Goal: Find specific page/section: Find specific page/section

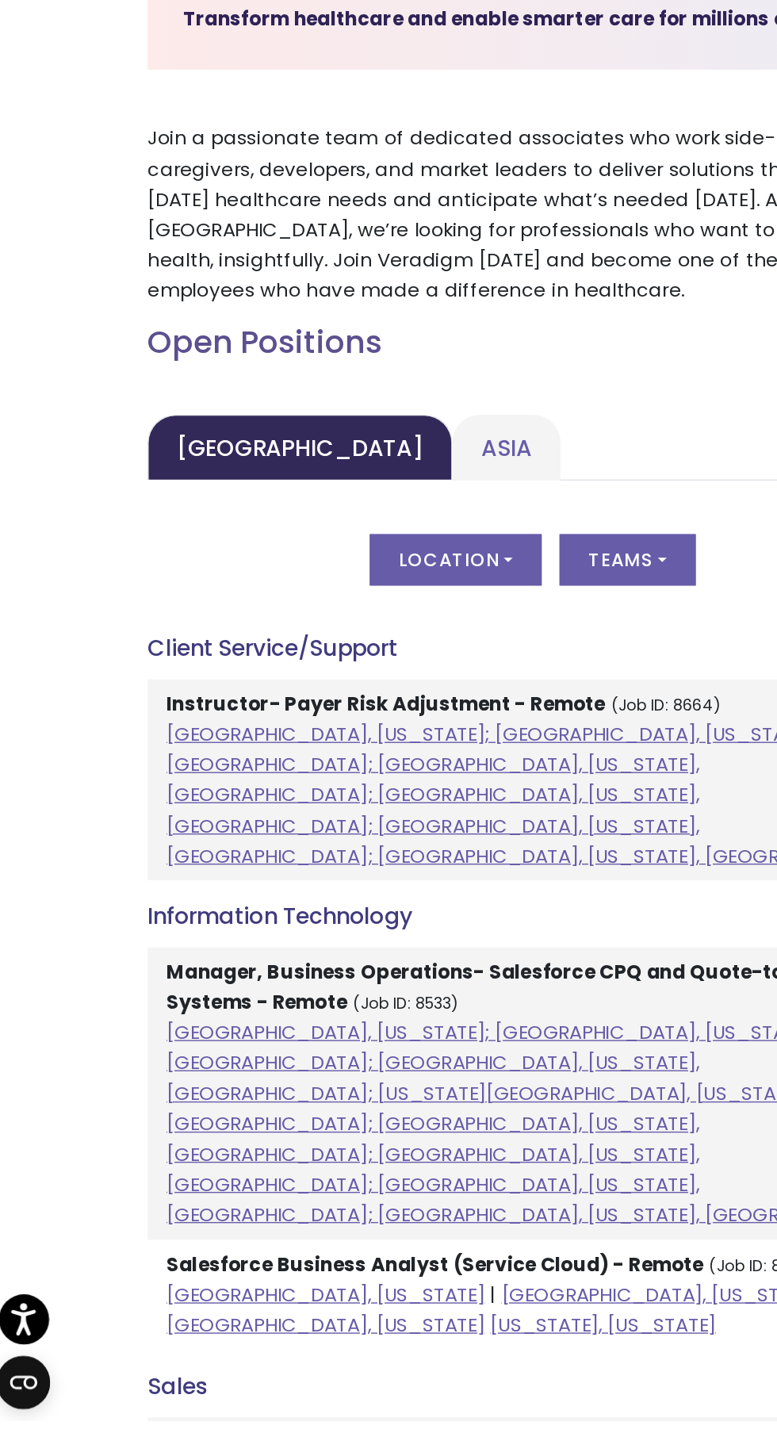
scroll to position [278, 0]
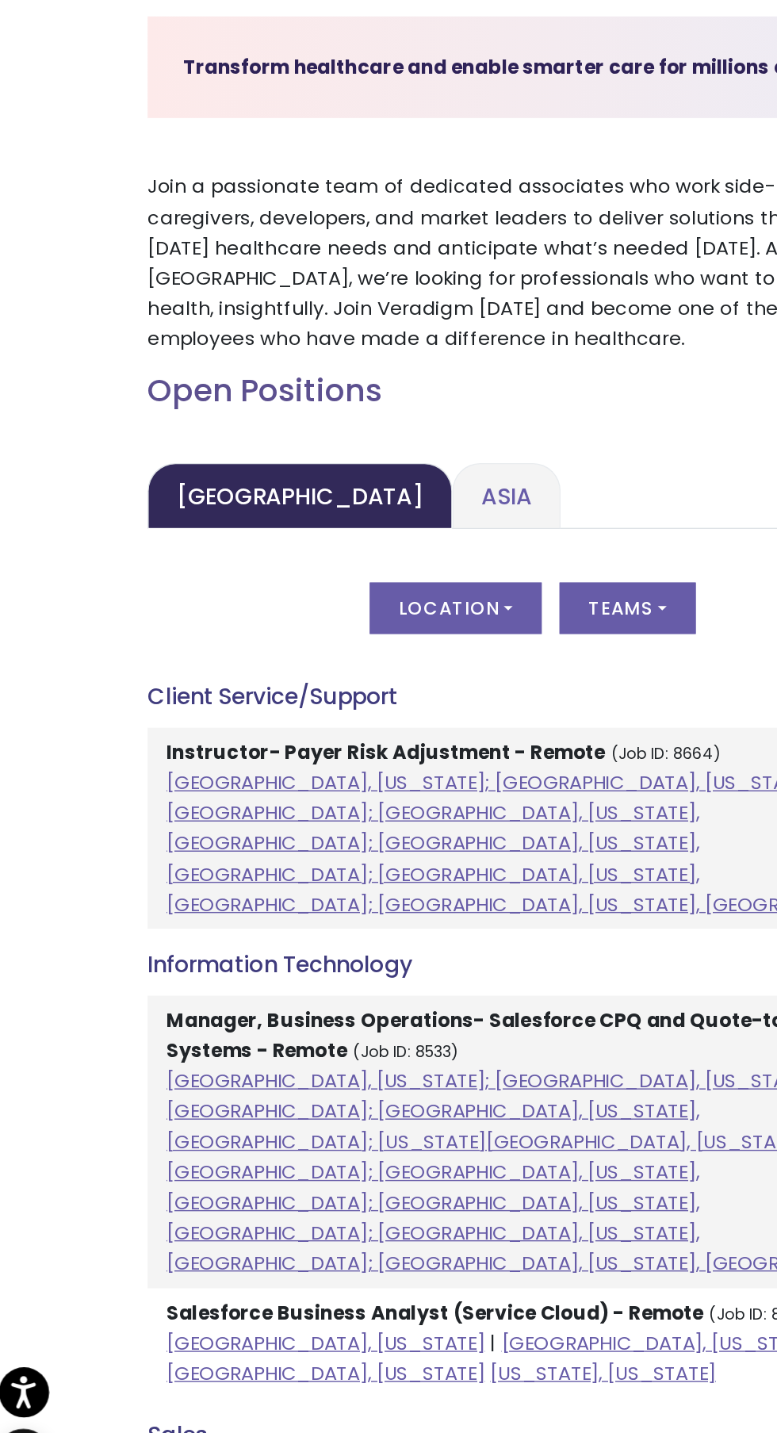
click at [332, 728] on link "Asia" at bounding box center [370, 724] width 77 height 47
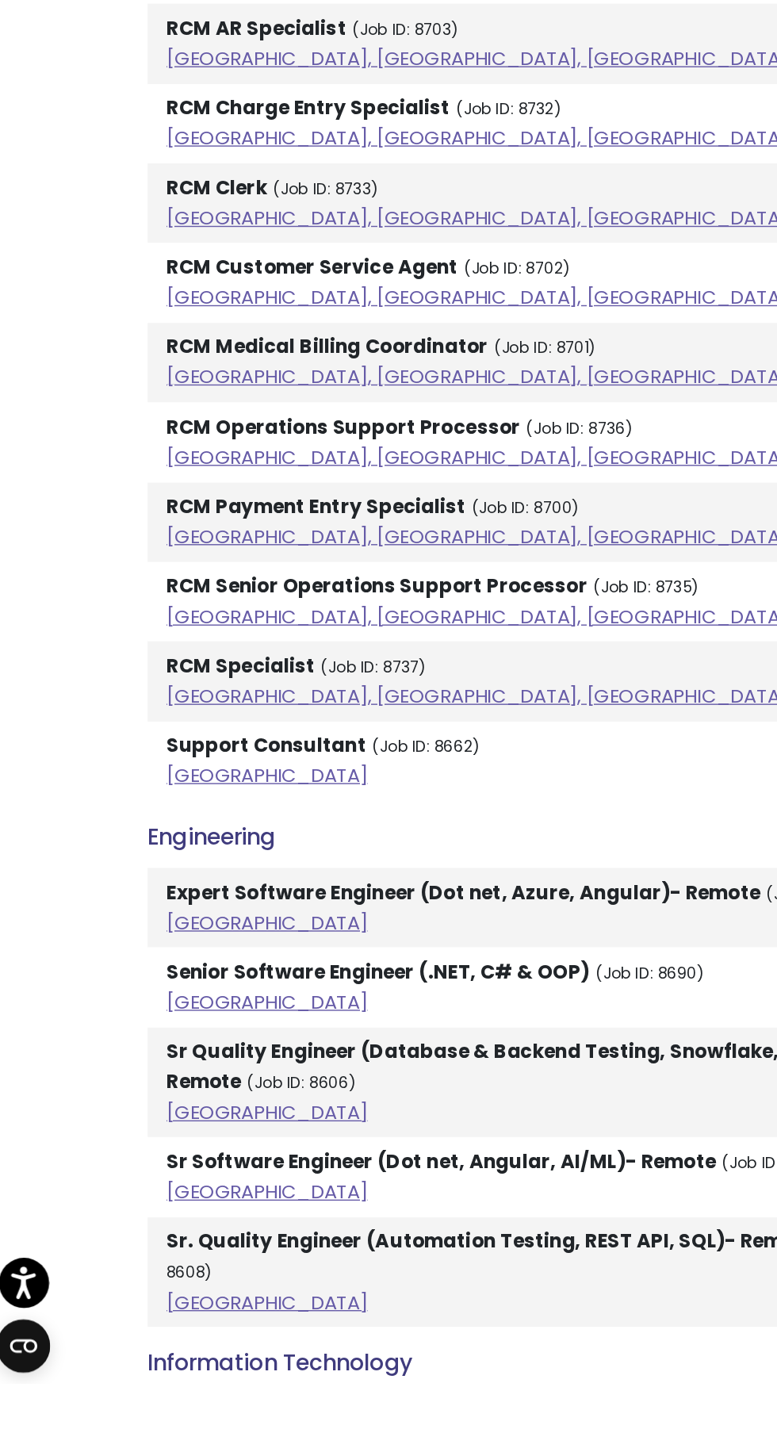
scroll to position [1267, 0]
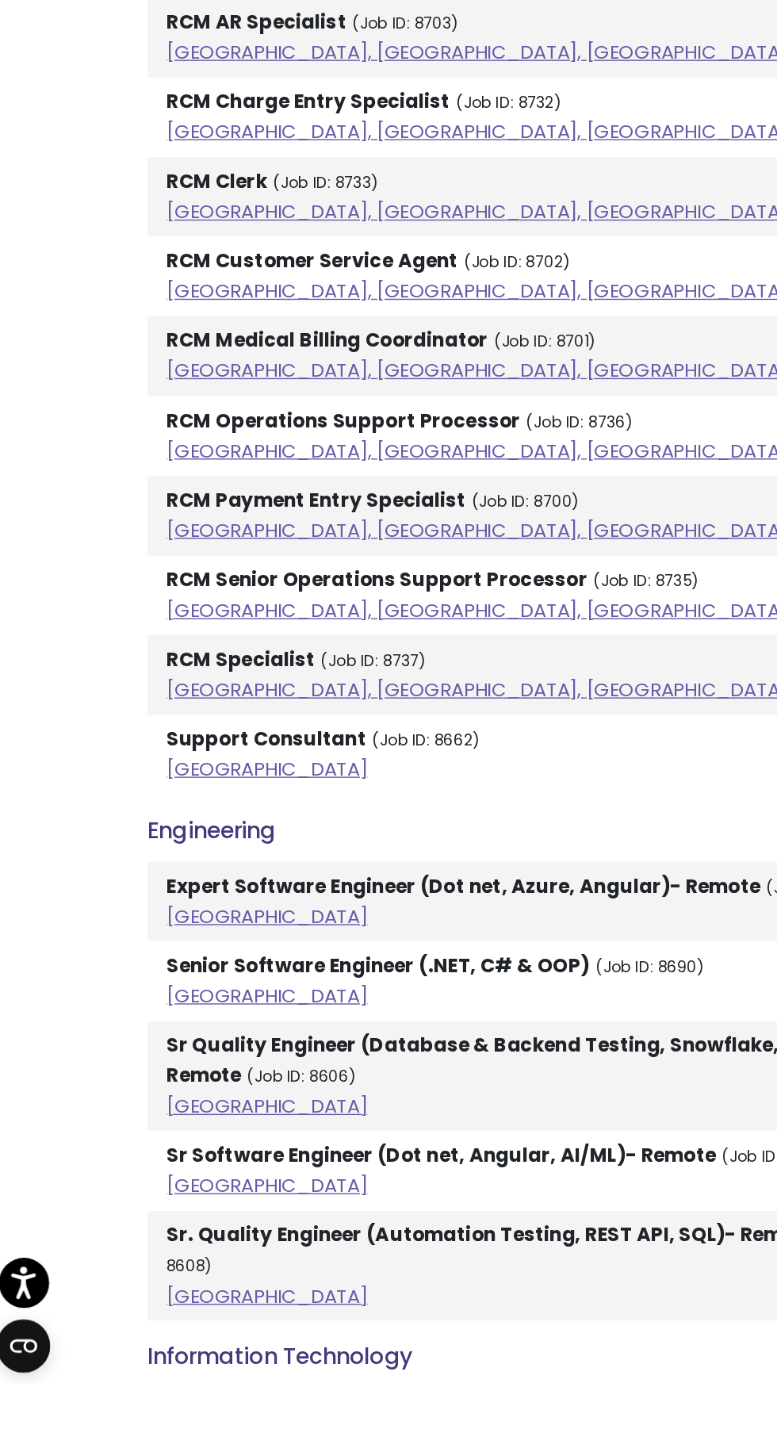
click at [328, 976] on small "(Job ID: 8662)" at bounding box center [312, 975] width 77 height 15
click at [291, 976] on small "(Job ID: 8662)" at bounding box center [312, 975] width 77 height 15
click at [249, 986] on li "Support Consultant (Job ID: 8662) [GEOGRAPHIC_DATA]" at bounding box center [388, 986] width 547 height 56
click at [285, 980] on small "(Job ID: 8662)" at bounding box center [312, 975] width 77 height 15
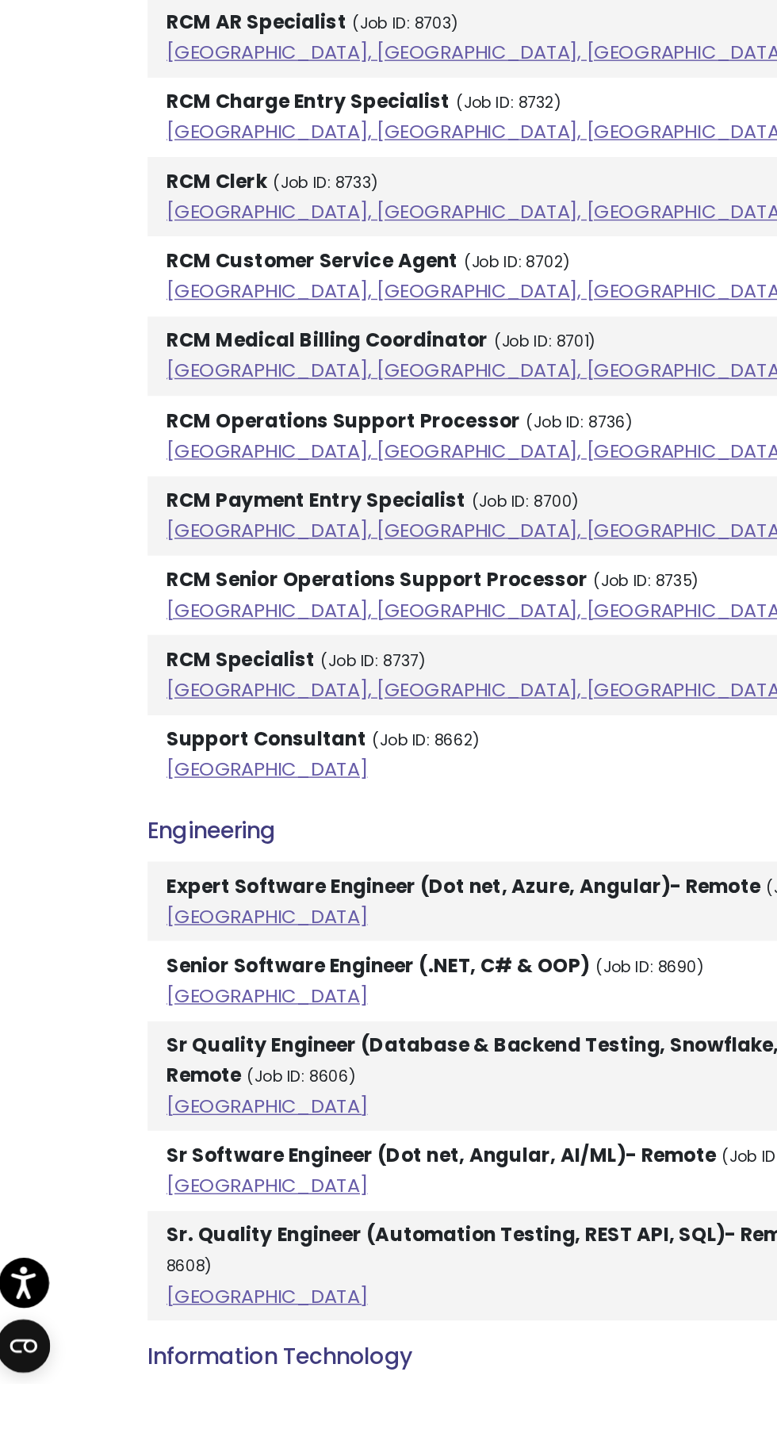
click at [287, 966] on li "Support Consultant (Job ID: 8662) [GEOGRAPHIC_DATA]" at bounding box center [388, 986] width 547 height 56
click at [279, 968] on li "Support Consultant (Job ID: 8662) [GEOGRAPHIC_DATA]" at bounding box center [388, 986] width 547 height 56
click at [274, 976] on small "(Job ID: 8662)" at bounding box center [312, 975] width 77 height 15
click at [274, 975] on small "(Job ID: 8662)" at bounding box center [312, 975] width 77 height 15
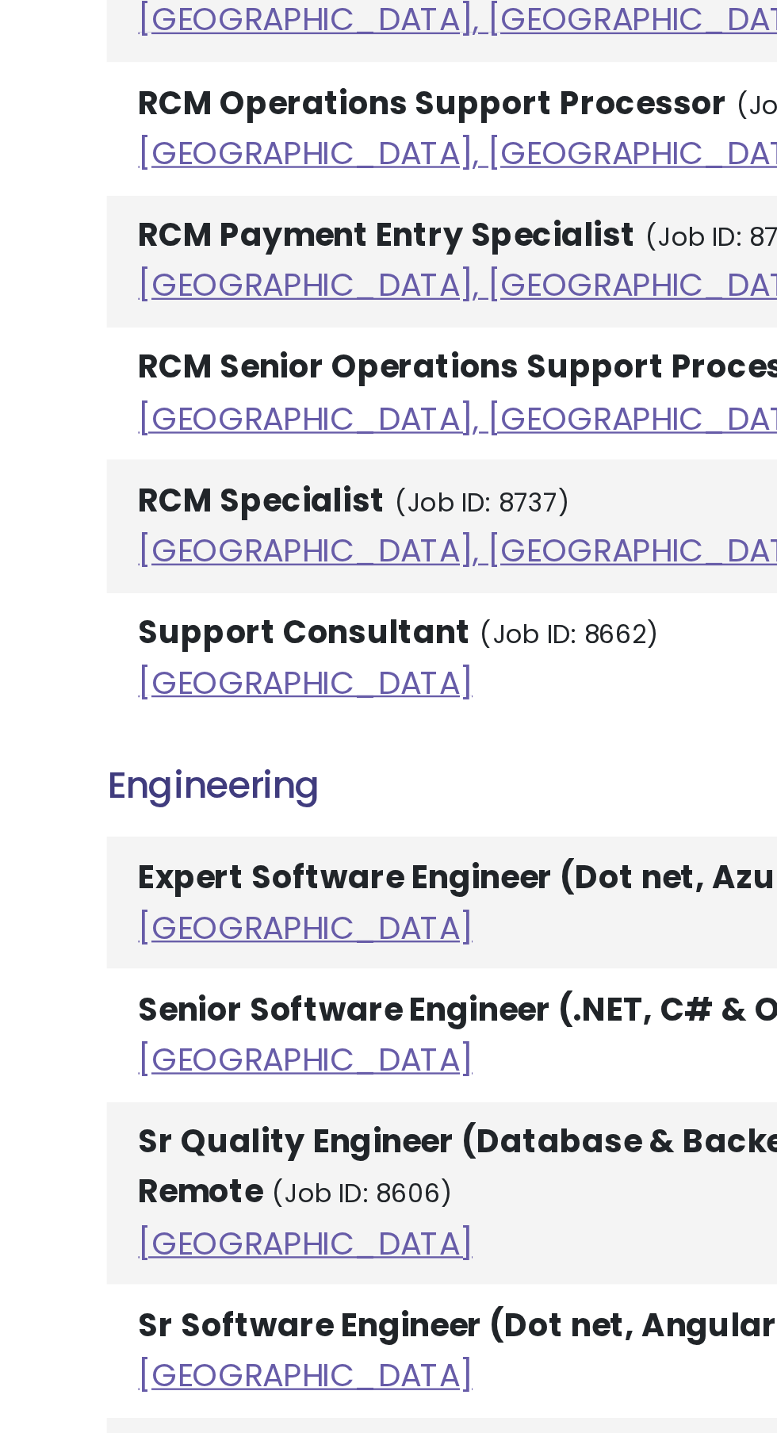
click at [234, 980] on strong "Support Consultant" at bounding box center [199, 974] width 142 height 19
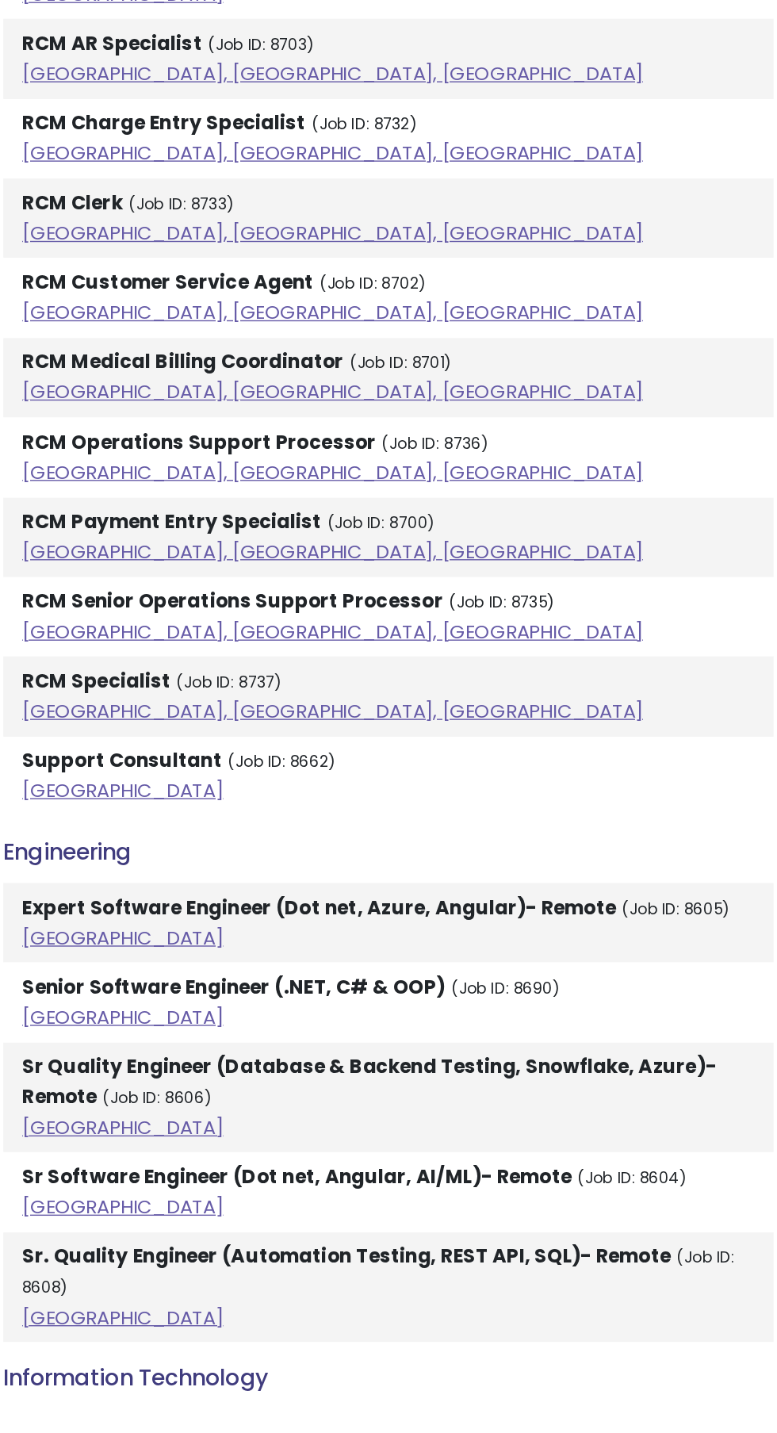
click at [346, 878] on li "RCM Senior Operations Support Processor (Job ID: 8735) [GEOGRAPHIC_DATA], [GEOG…" at bounding box center [388, 873] width 547 height 56
click at [232, 977] on strong "Support Consultant" at bounding box center [199, 974] width 142 height 19
click at [243, 975] on strong "Support Consultant" at bounding box center [199, 974] width 142 height 19
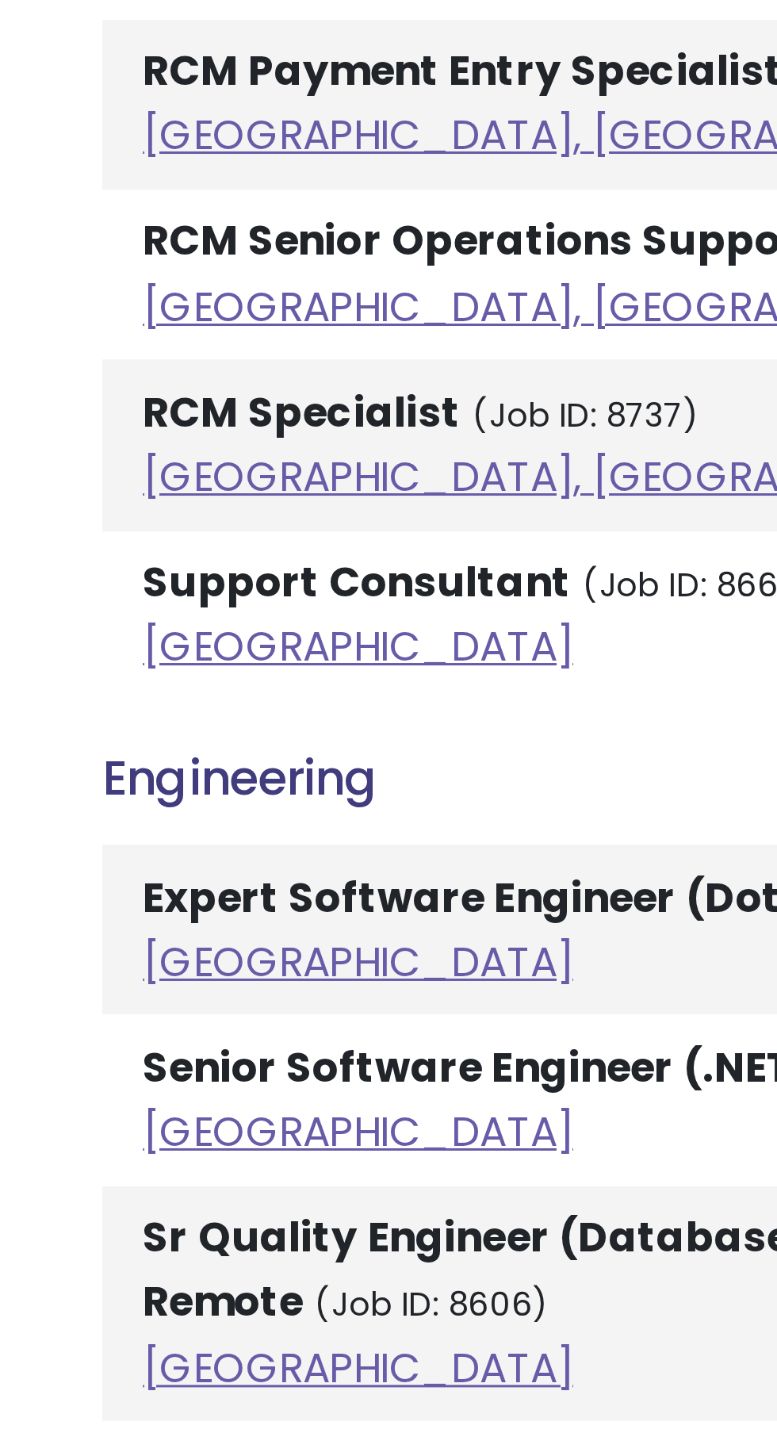
click at [219, 975] on strong "Support Consultant" at bounding box center [199, 974] width 142 height 19
click at [216, 984] on strong "Support Consultant" at bounding box center [199, 974] width 142 height 19
click at [212, 1001] on li "Support Consultant (Job ID: 8662) [GEOGRAPHIC_DATA]" at bounding box center [388, 986] width 547 height 56
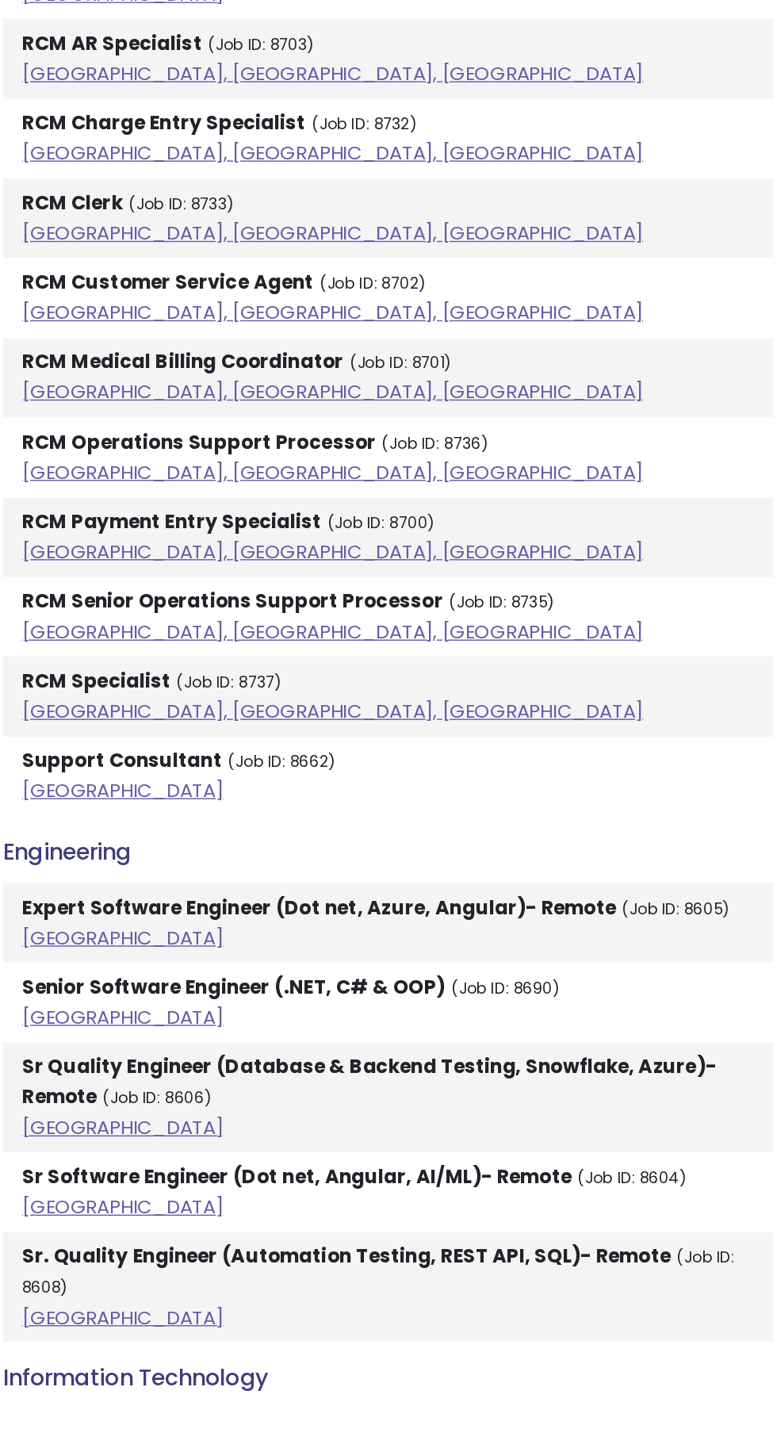
click at [393, 888] on li "RCM Senior Operations Support Processor (Job ID: 8735) [GEOGRAPHIC_DATA], [GEOG…" at bounding box center [388, 873] width 547 height 56
click at [302, 986] on li "Support Consultant (Job ID: 8662) [GEOGRAPHIC_DATA]" at bounding box center [388, 986] width 547 height 56
click at [385, 999] on li "Support Consultant (Job ID: 8662) [GEOGRAPHIC_DATA]" at bounding box center [388, 986] width 547 height 56
click at [366, 993] on li "Support Consultant (Job ID: 8662) [GEOGRAPHIC_DATA]" at bounding box center [388, 986] width 547 height 56
click at [234, 987] on li "Support Consultant (Job ID: 8662) [GEOGRAPHIC_DATA]" at bounding box center [388, 986] width 547 height 56
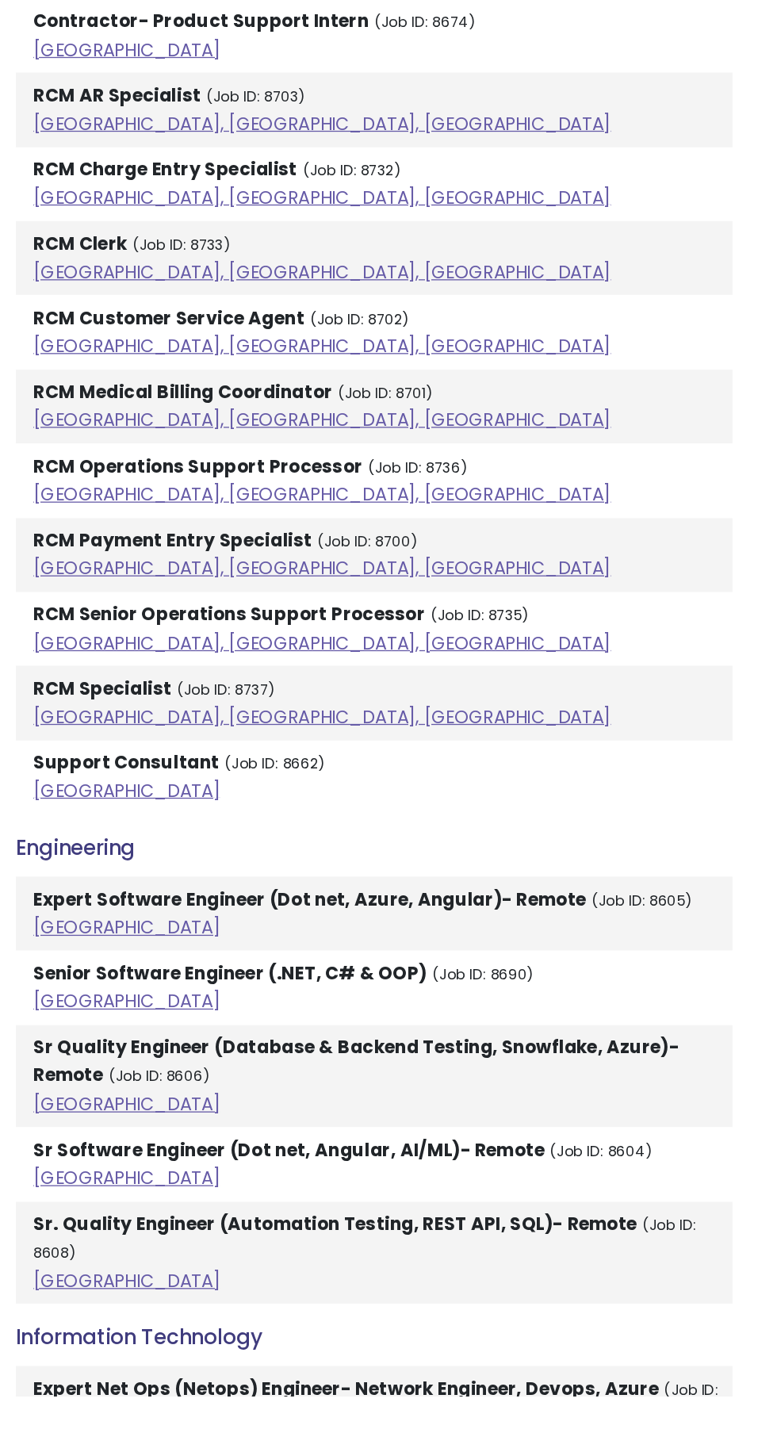
click at [145, 961] on link "[GEOGRAPHIC_DATA]" at bounding box center [199, 970] width 143 height 19
